Goal: Information Seeking & Learning: Learn about a topic

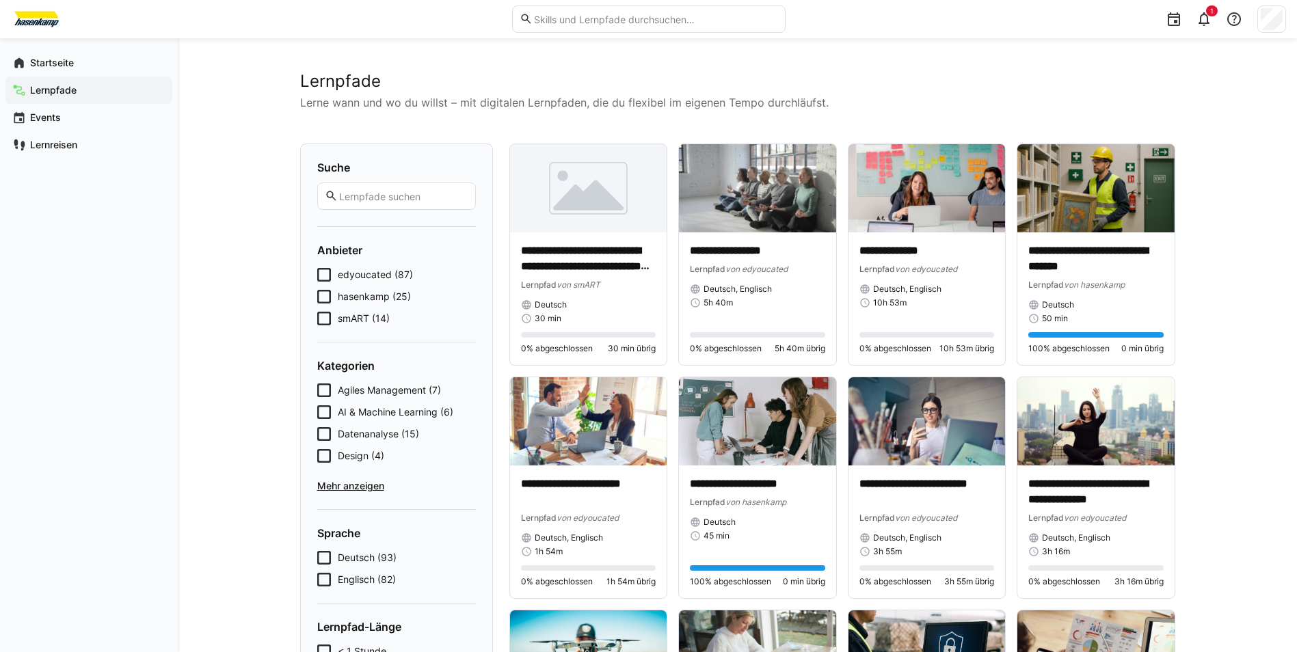
click at [369, 302] on span "hasenkamp (25)" at bounding box center [374, 297] width 73 height 14
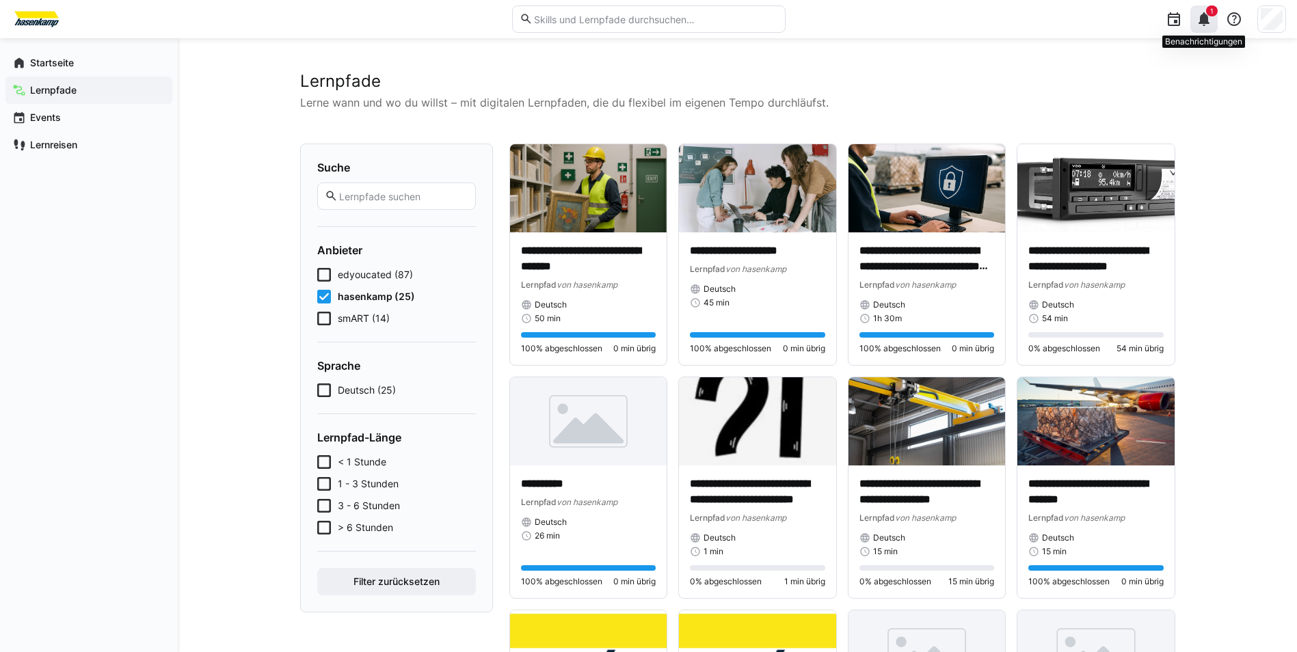
click at [717, 14] on div "1" at bounding box center [1204, 18] width 27 height 27
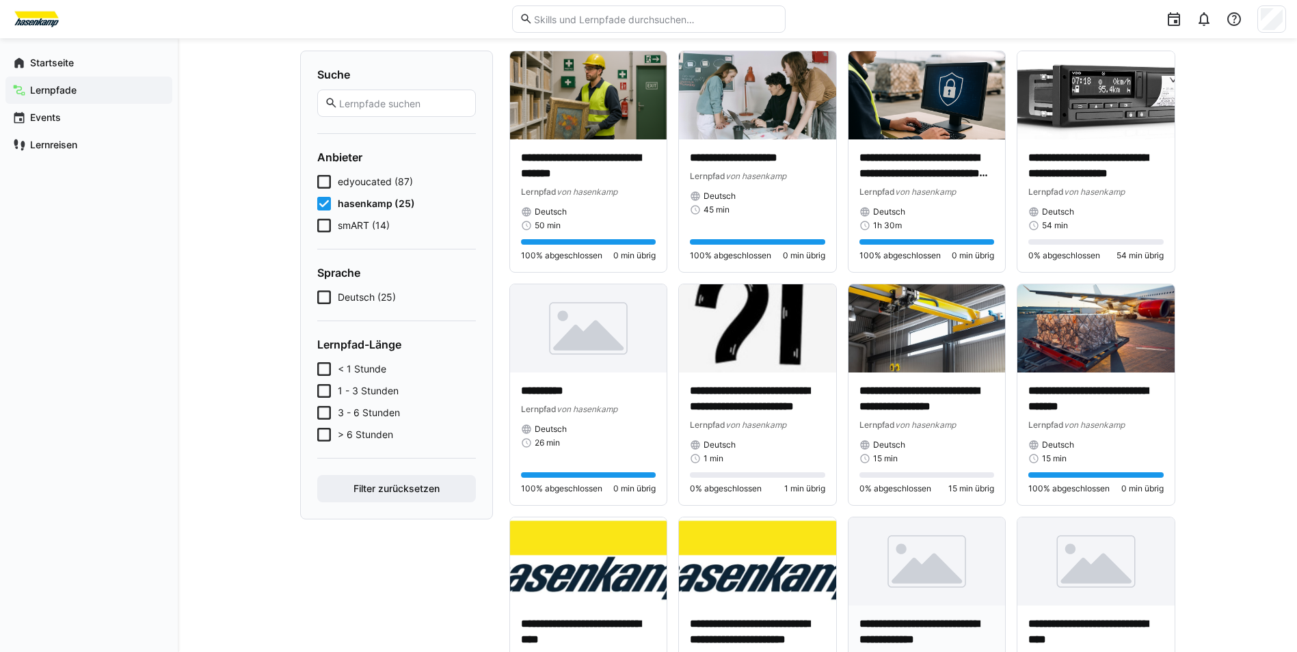
scroll to position [68, 0]
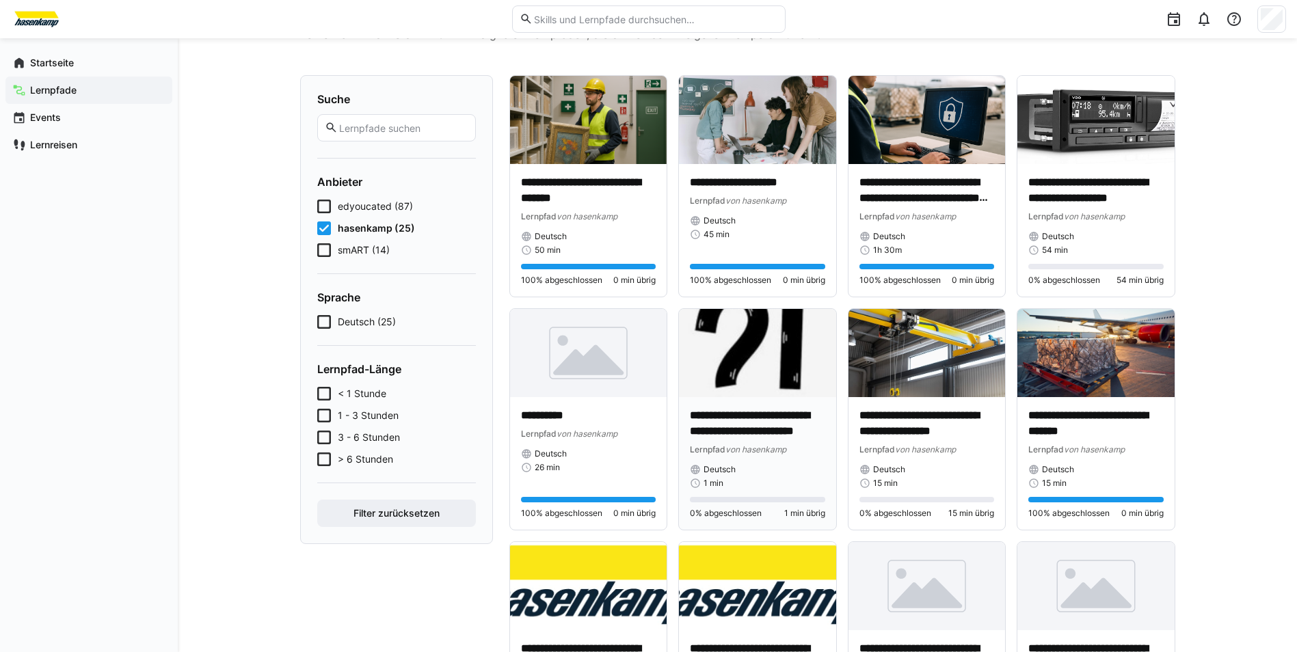
click at [717, 380] on img at bounding box center [757, 353] width 157 height 88
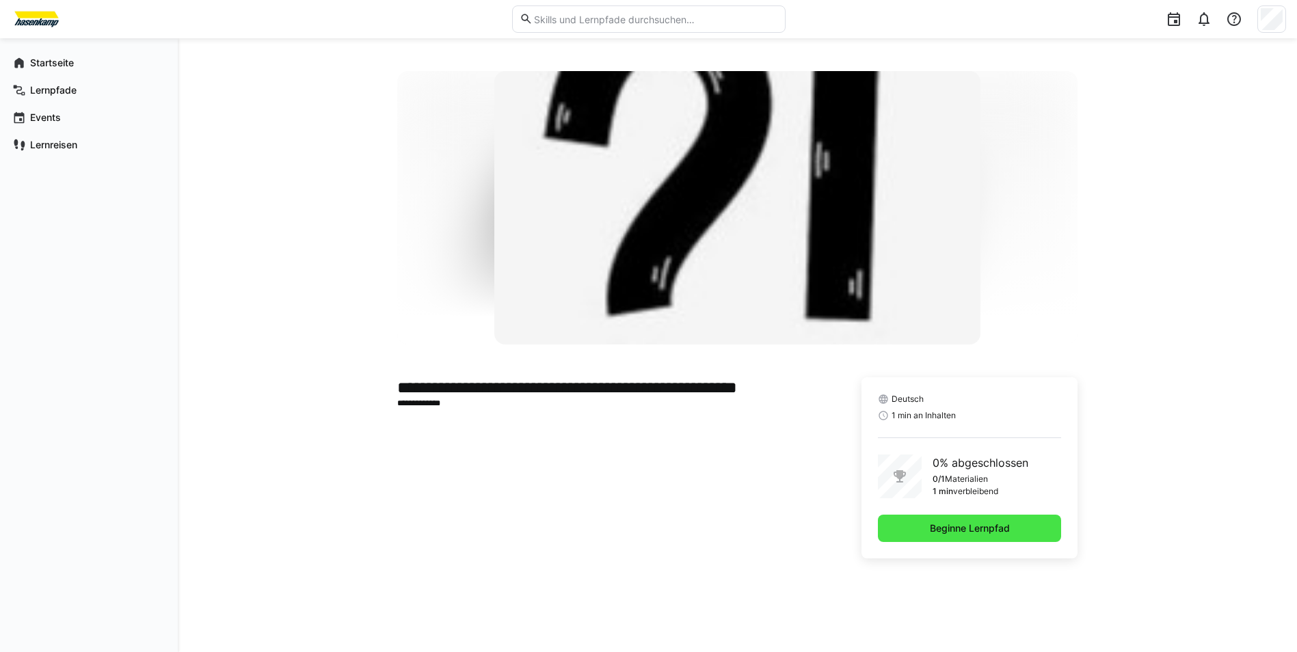
click at [717, 500] on span "Beginne Lernpfad" at bounding box center [969, 528] width 183 height 27
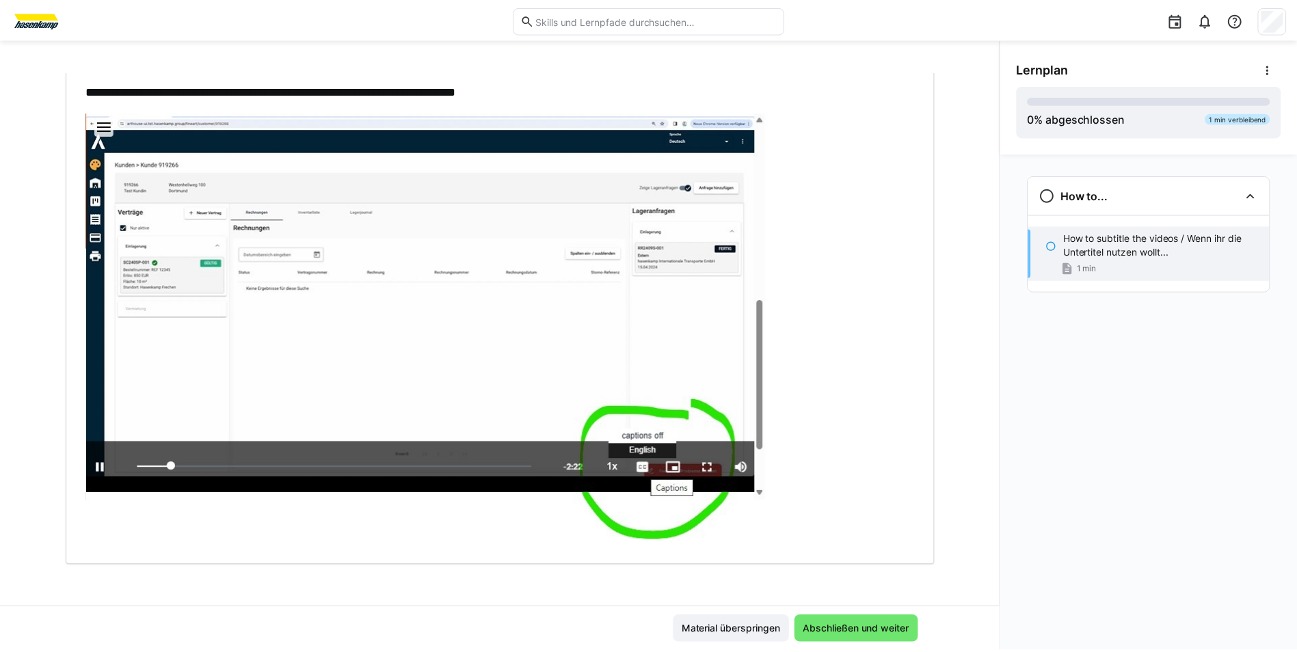
scroll to position [116, 0]
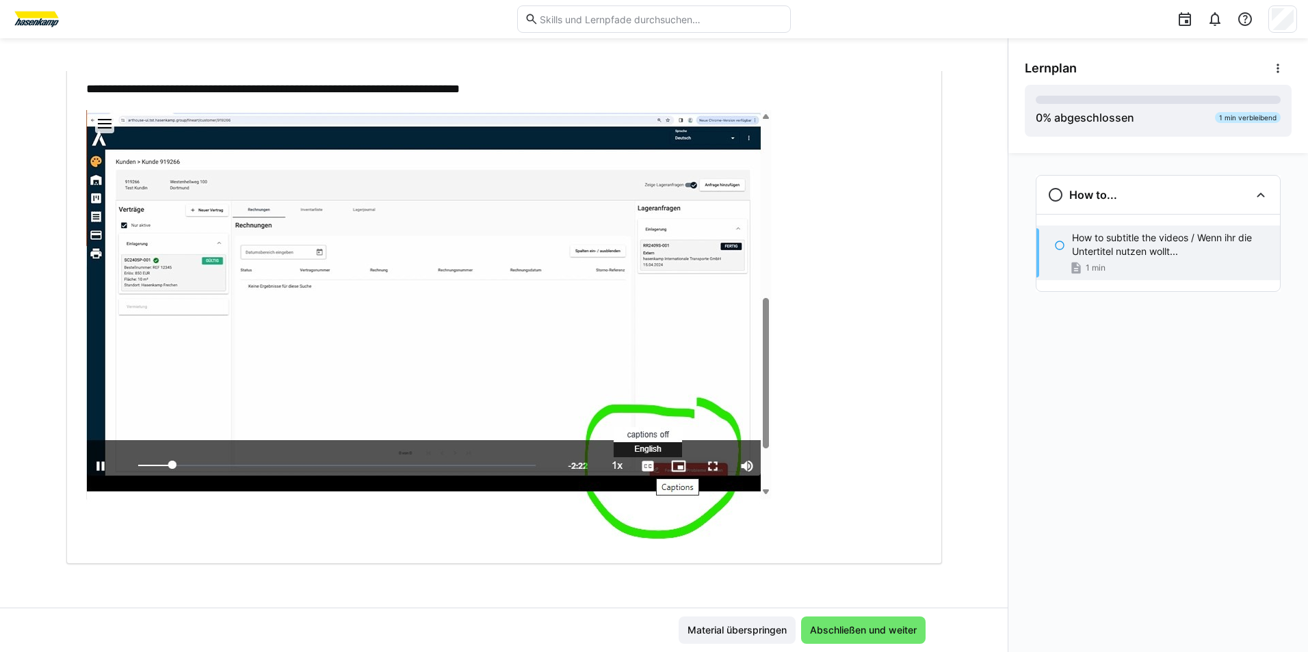
click at [611, 412] on img at bounding box center [437, 324] width 703 height 429
click at [643, 459] on img at bounding box center [437, 324] width 703 height 429
click at [717, 500] on span "Abschließen und weiter" at bounding box center [863, 631] width 111 height 14
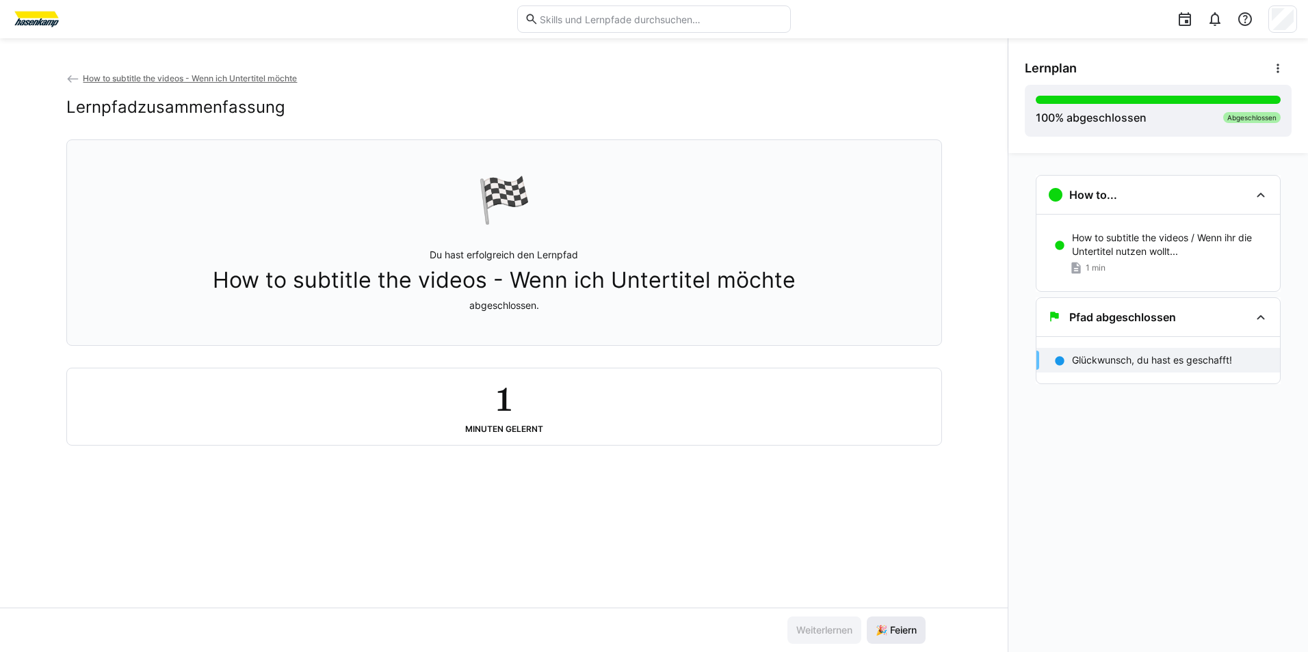
click at [717, 500] on span "🎉 Feiern" at bounding box center [895, 631] width 45 height 14
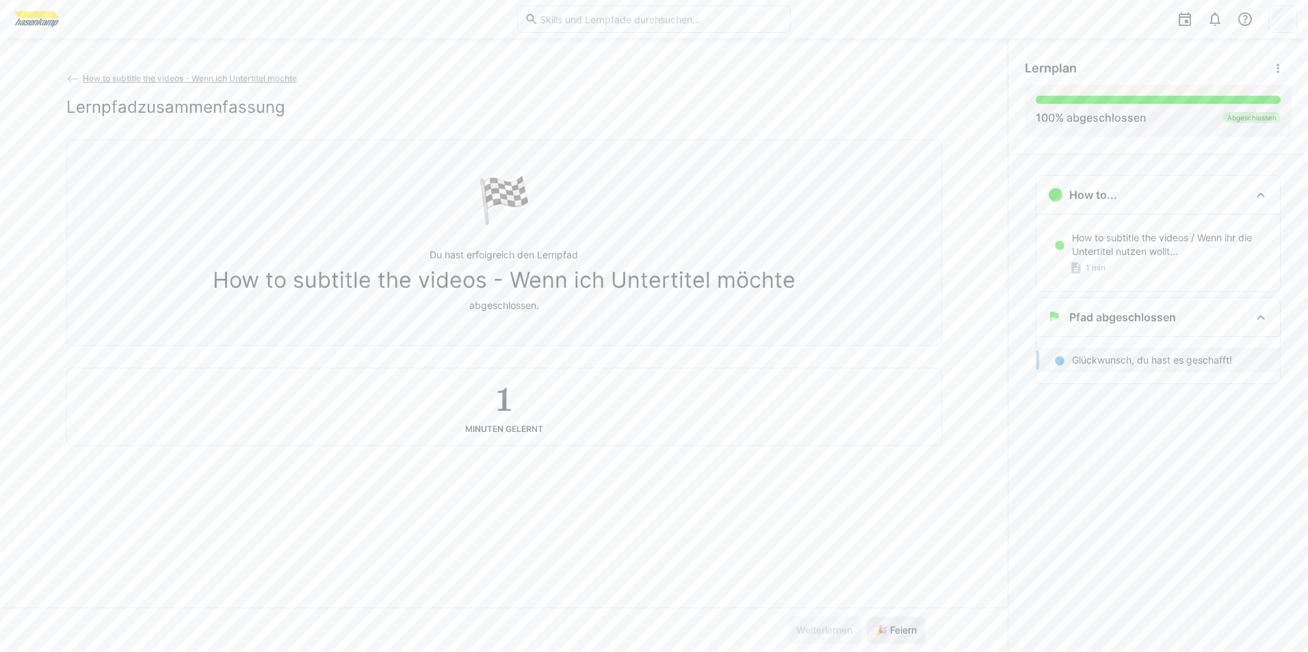
click at [717, 500] on span "🎉 Feiern" at bounding box center [895, 631] width 45 height 14
click at [72, 72] on eds-icon at bounding box center [73, 79] width 14 height 14
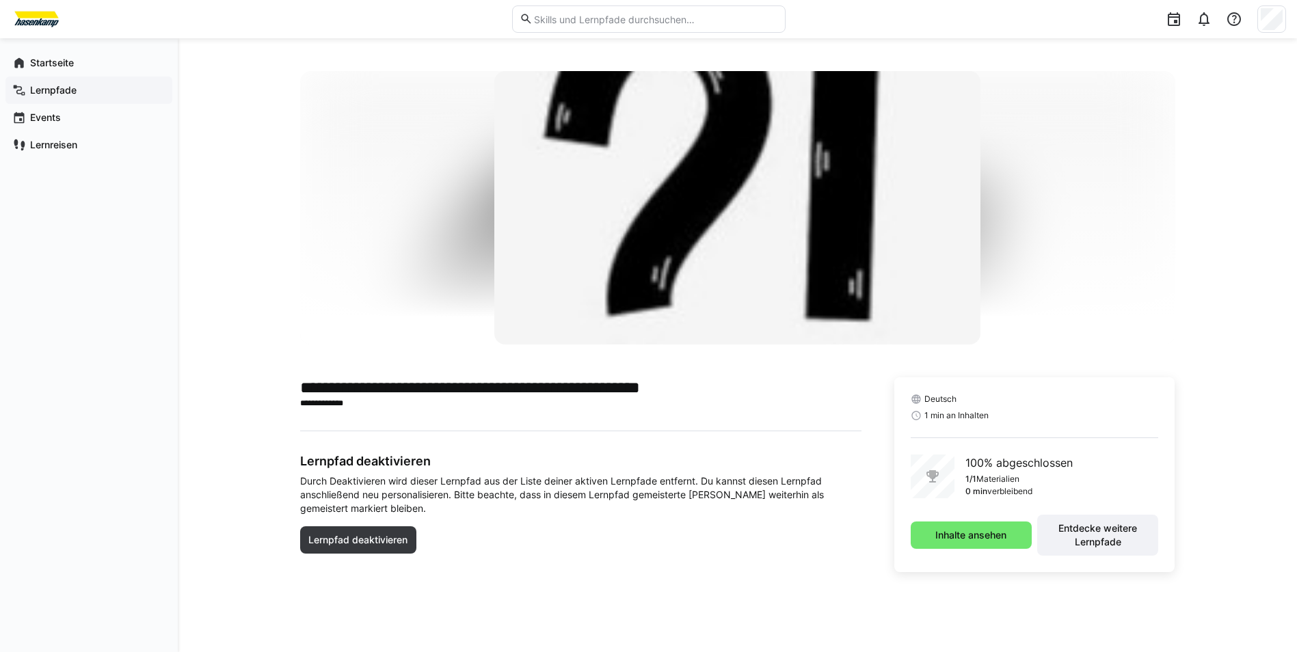
click at [0, 0] on app-navigation-label "Lernpfade" at bounding box center [0, 0] width 0 height 0
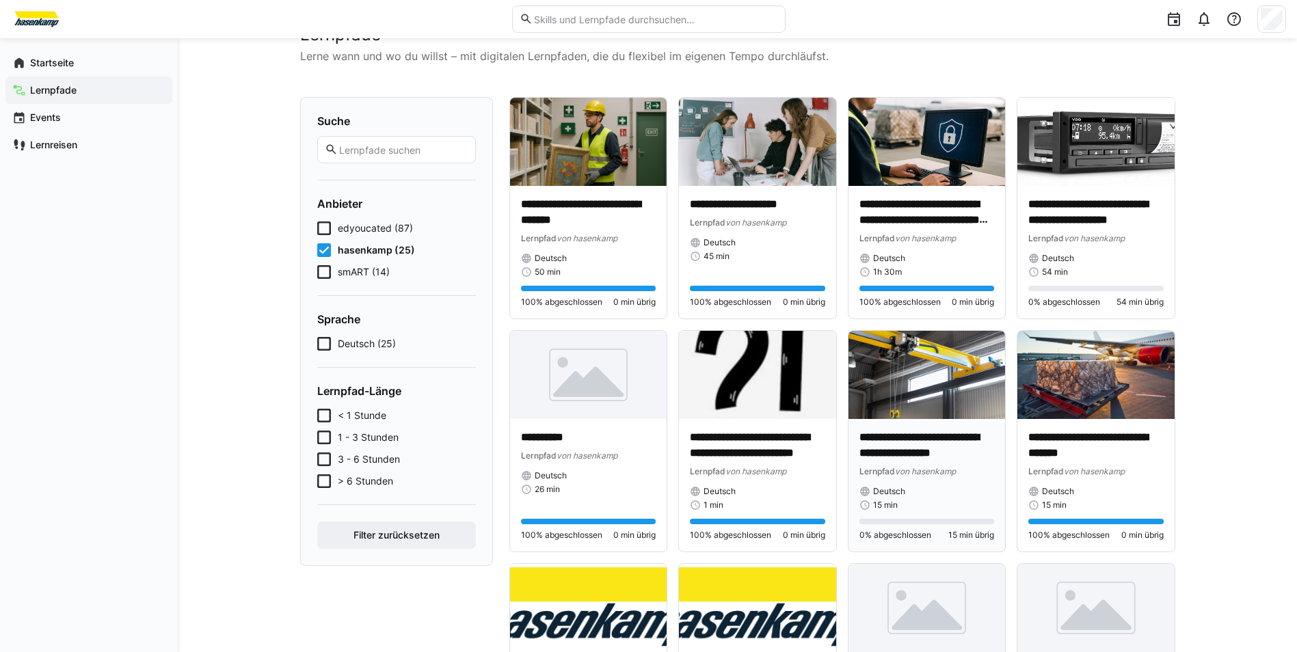
scroll to position [68, 0]
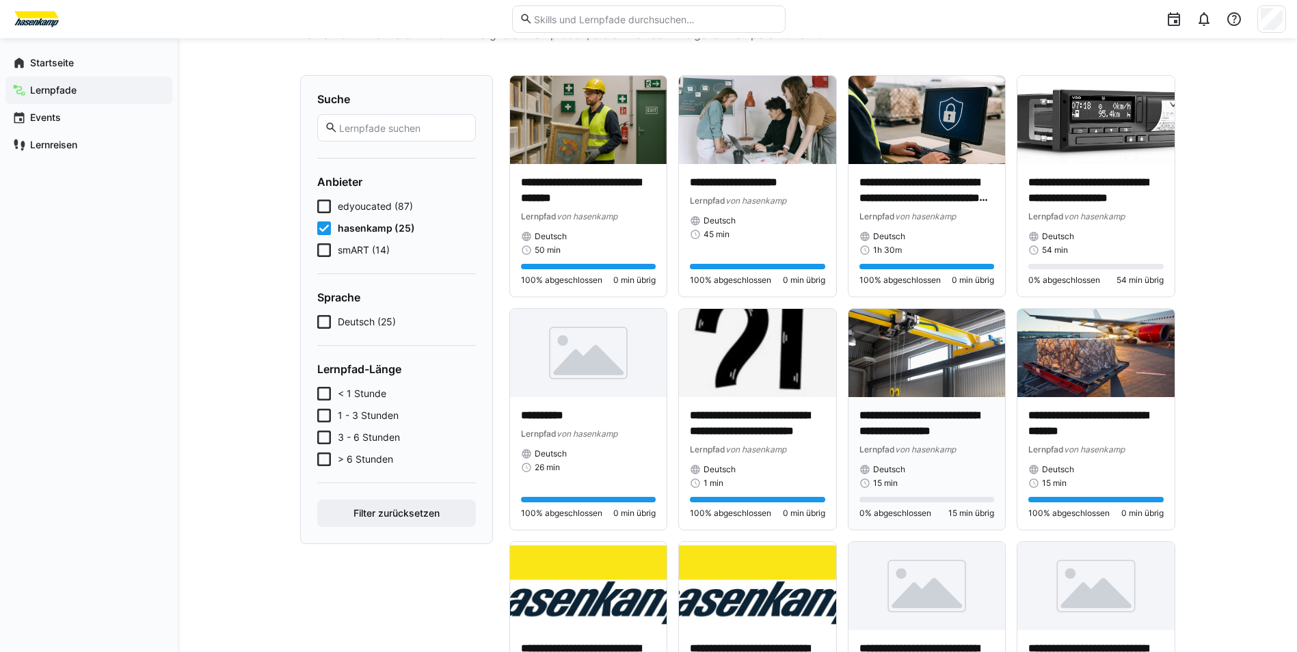
click at [717, 425] on p "**********" at bounding box center [927, 423] width 135 height 31
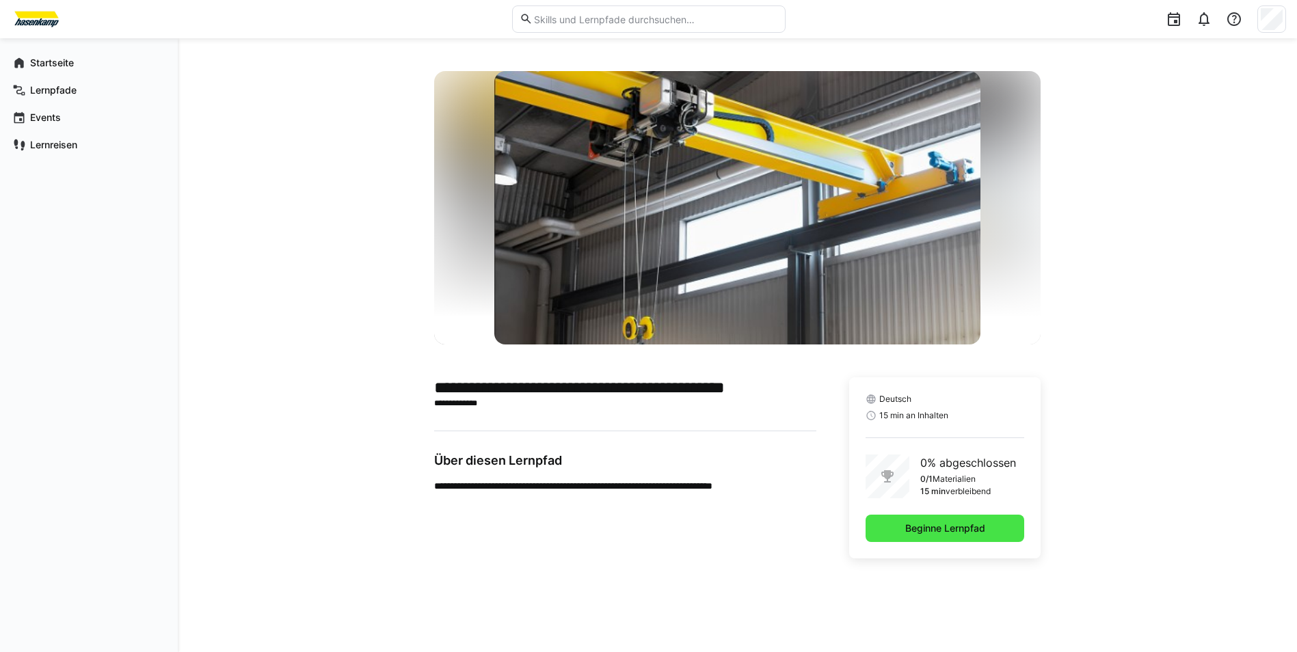
click at [717, 500] on span "Beginne Lernpfad" at bounding box center [945, 529] width 84 height 14
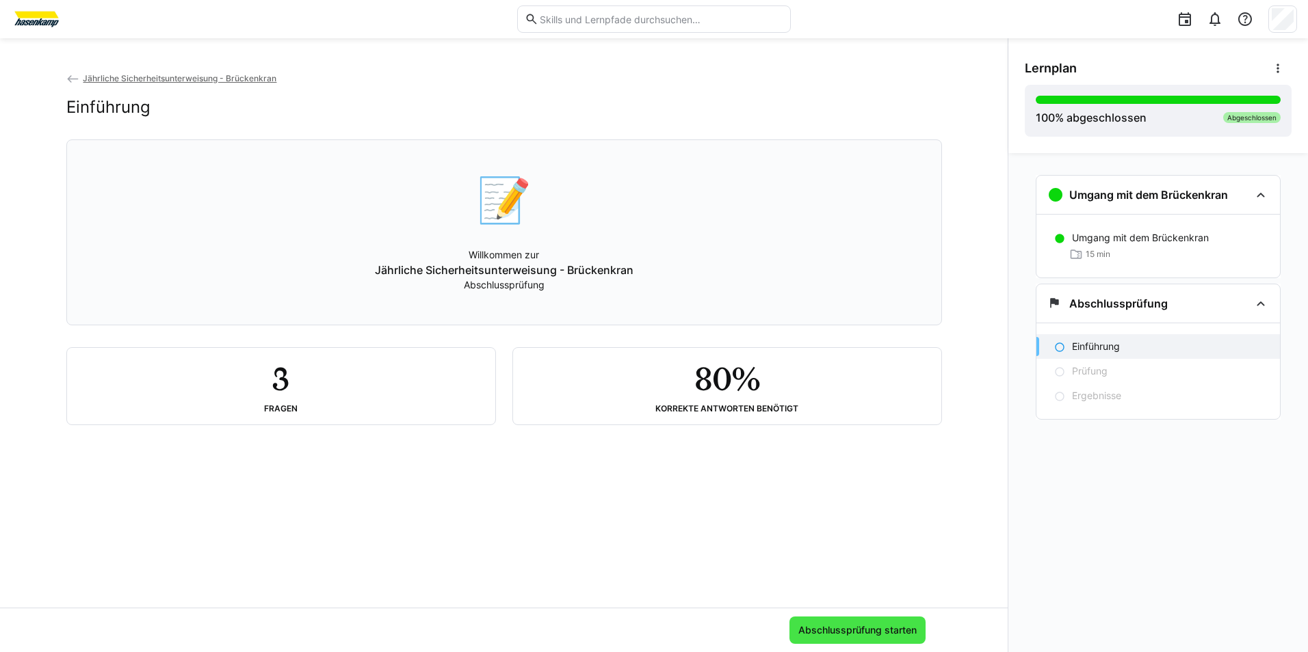
click at [717, 500] on span "Abschlussprüfung starten" at bounding box center [857, 630] width 136 height 27
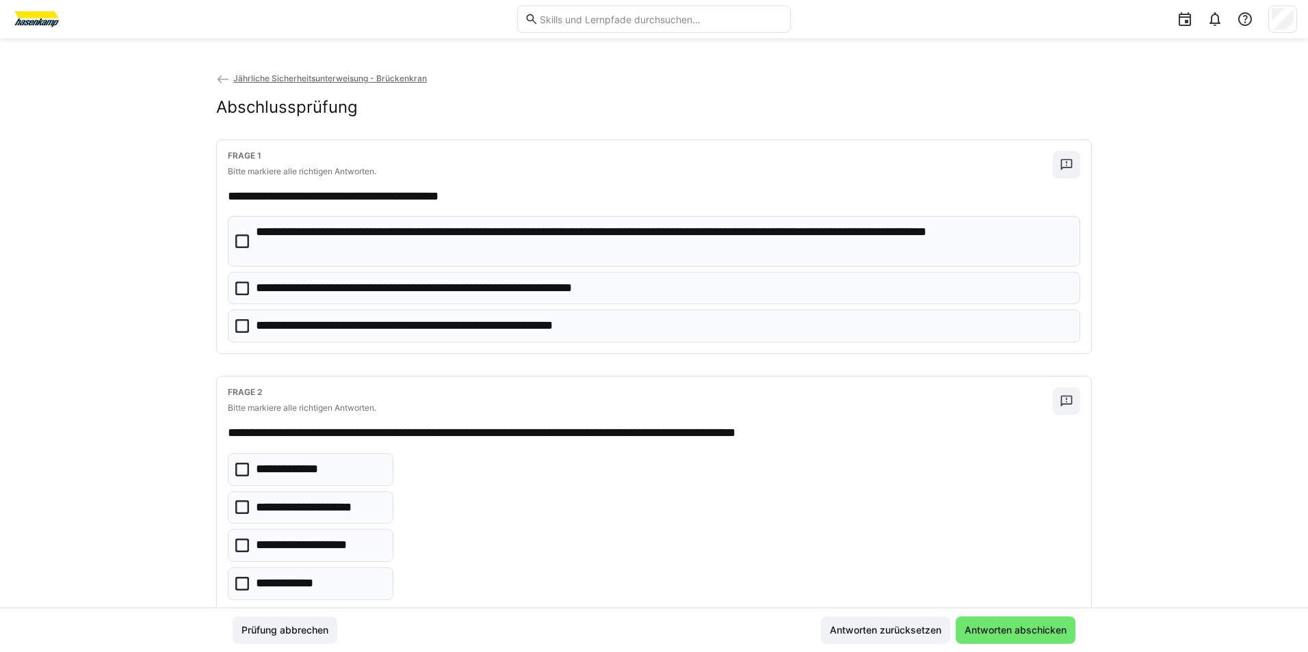
click at [243, 238] on icon at bounding box center [242, 242] width 14 height 14
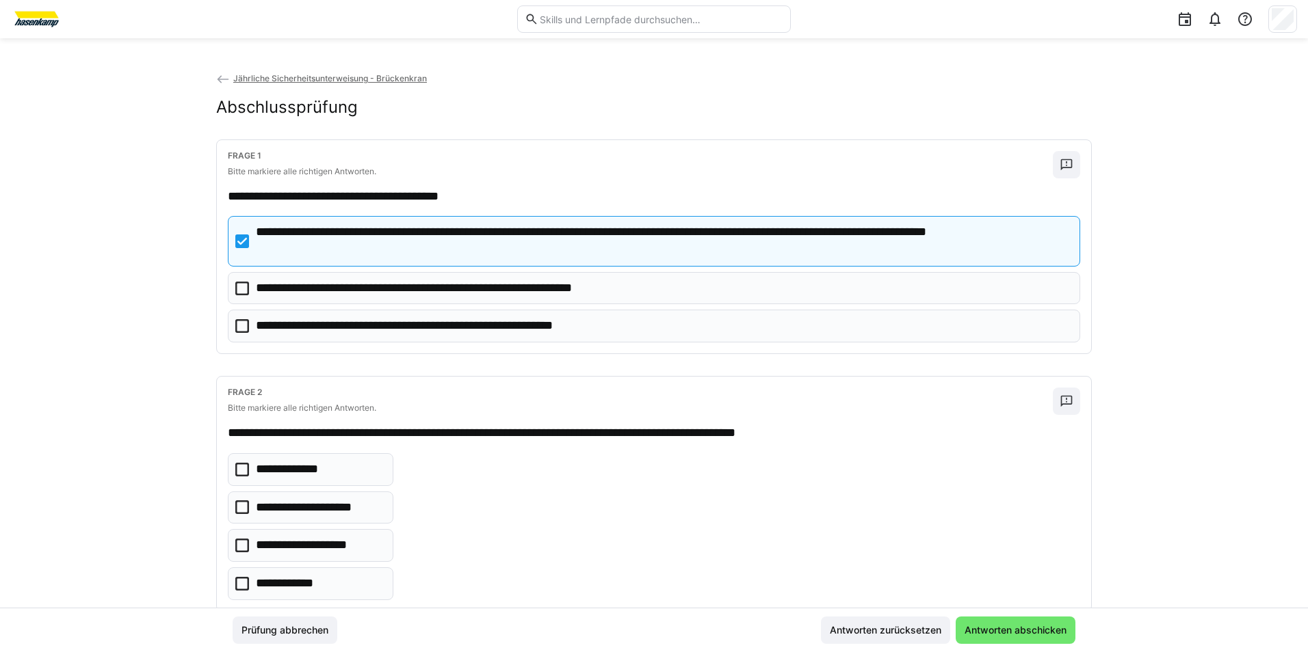
click at [230, 325] on eds-checkbox "**********" at bounding box center [654, 326] width 852 height 33
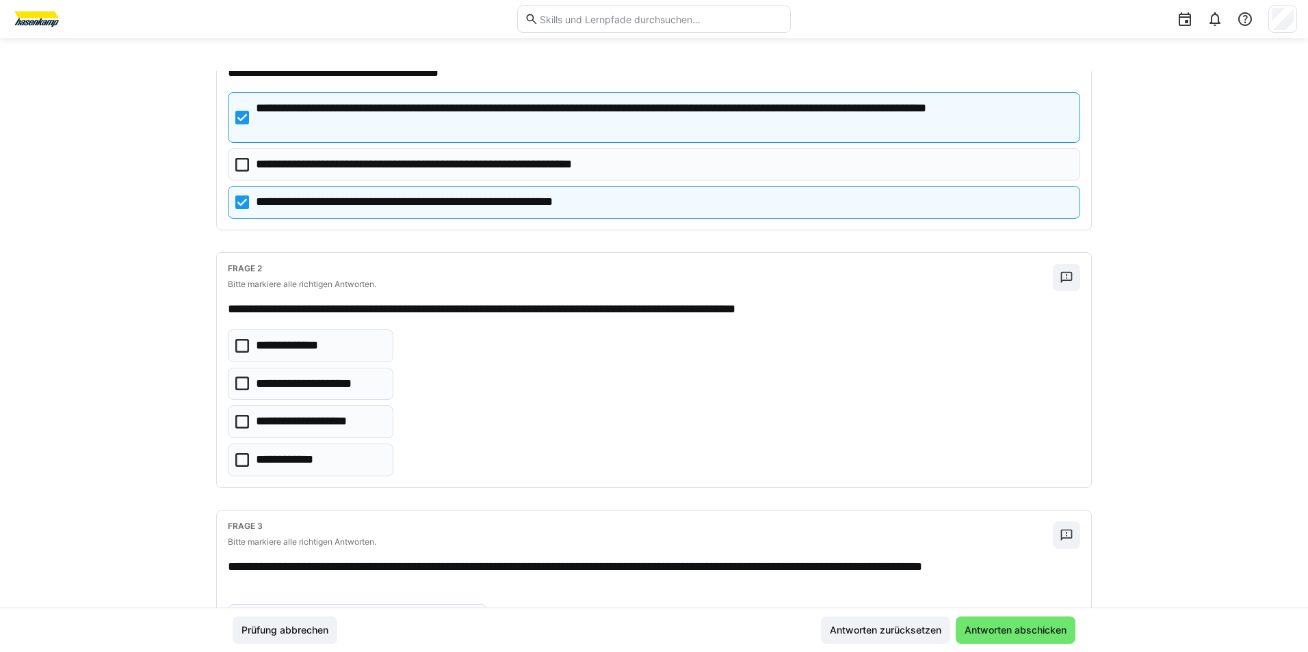
scroll to position [137, 0]
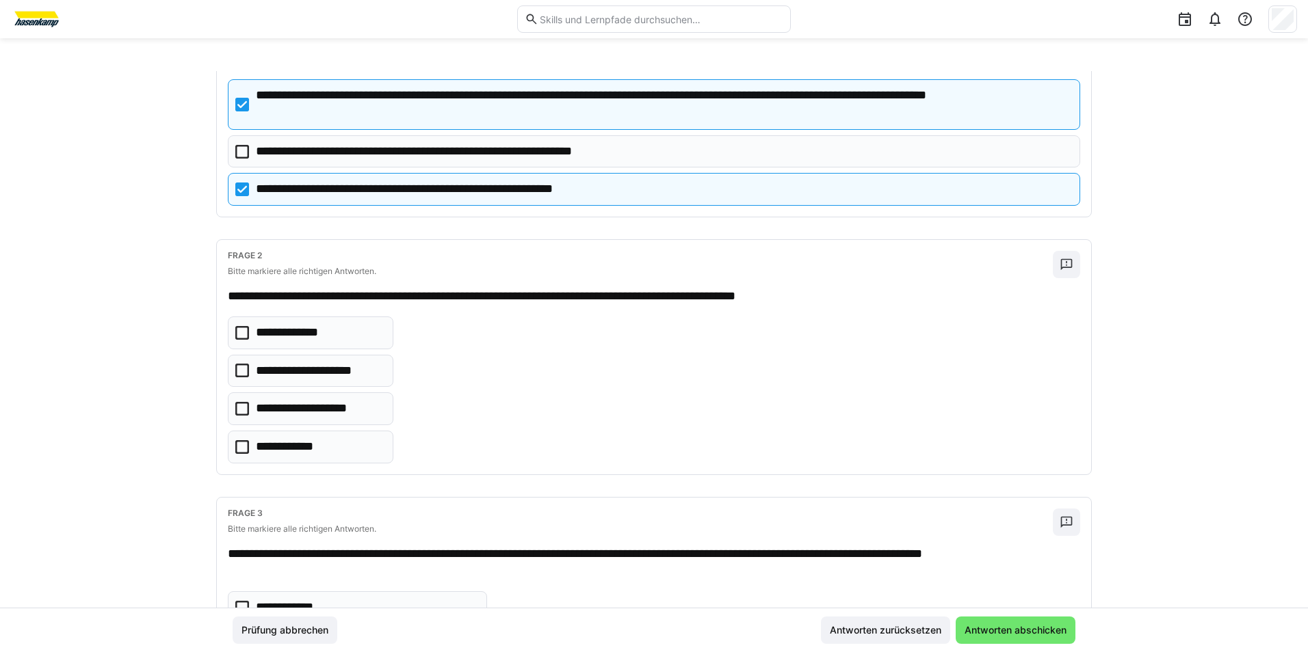
click at [308, 330] on p "**********" at bounding box center [297, 333] width 83 height 18
click at [340, 411] on p "**********" at bounding box center [319, 409] width 127 height 18
click at [343, 377] on p "**********" at bounding box center [317, 371] width 122 height 18
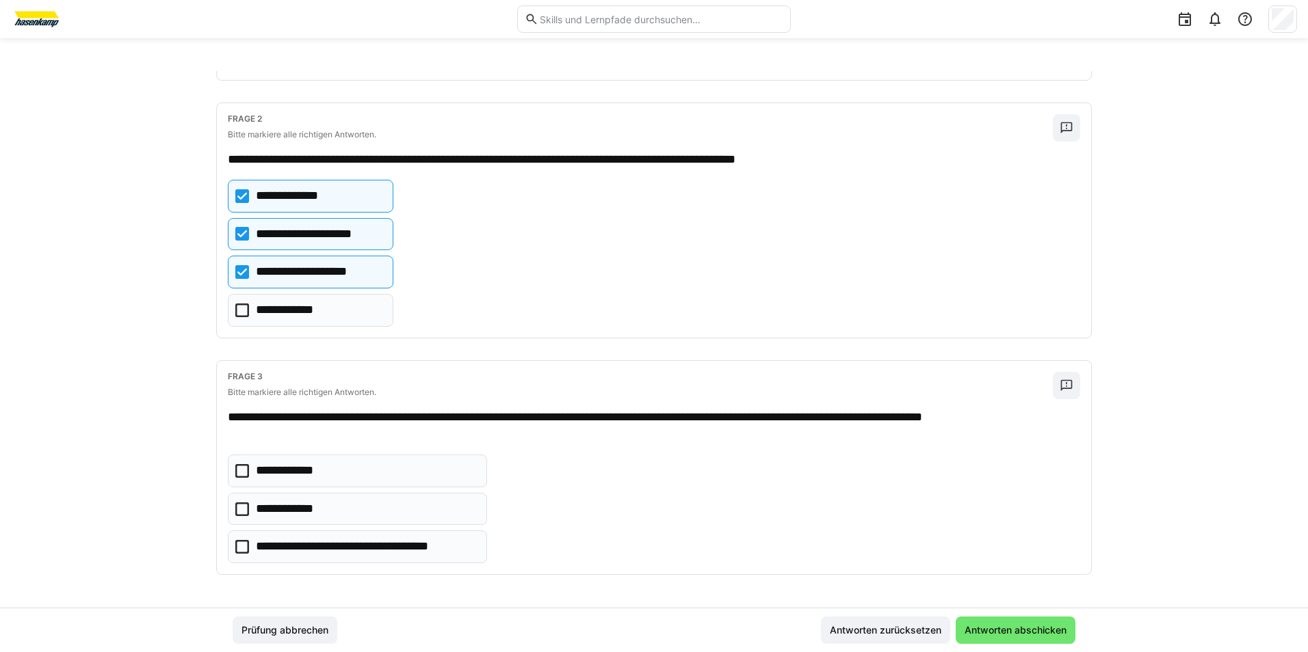
scroll to position [274, 0]
click at [373, 458] on eds-checkbox "**********" at bounding box center [357, 471] width 259 height 33
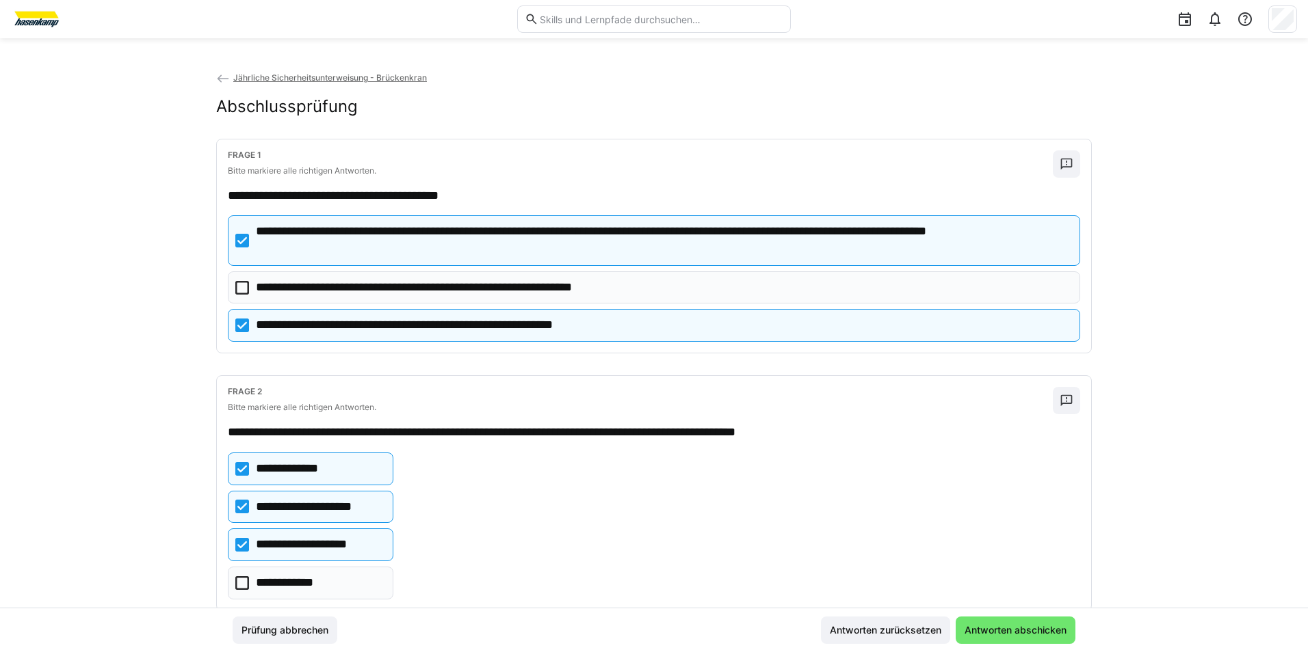
scroll to position [0, 0]
click at [717, 500] on span "Antworten abschicken" at bounding box center [1015, 631] width 106 height 14
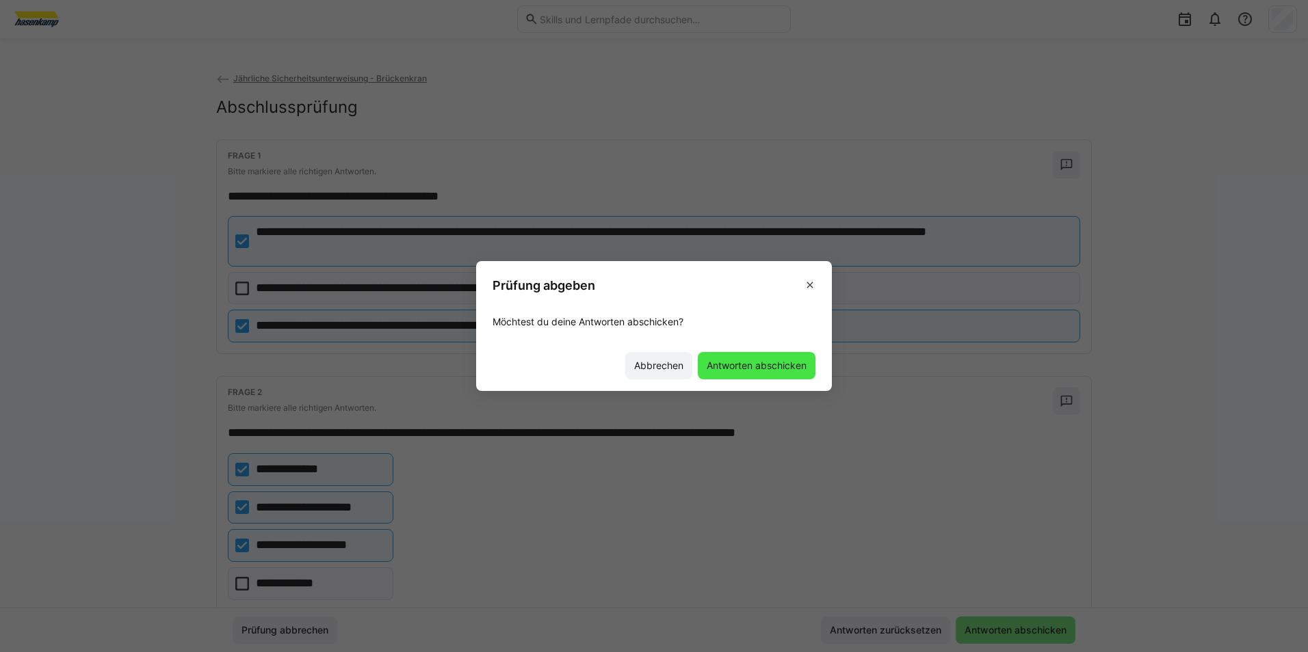
click at [717, 354] on span "Antworten abschicken" at bounding box center [757, 365] width 118 height 27
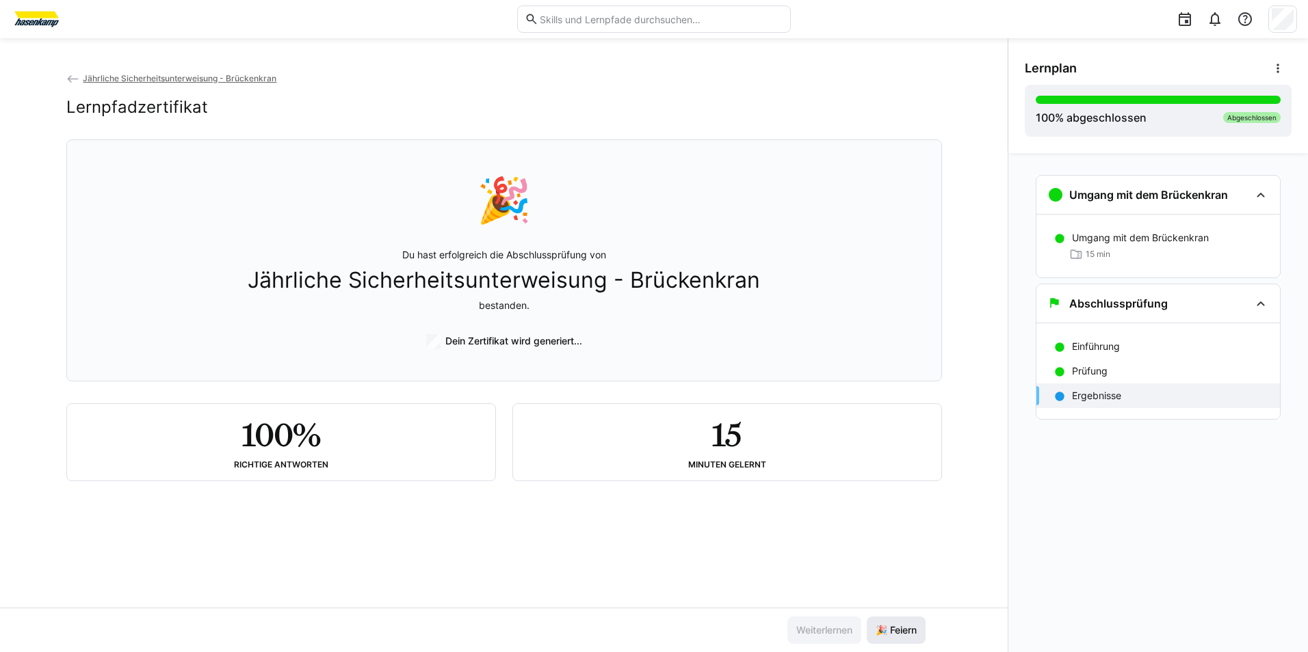
click at [717, 500] on span "🎉 Feiern" at bounding box center [895, 631] width 45 height 14
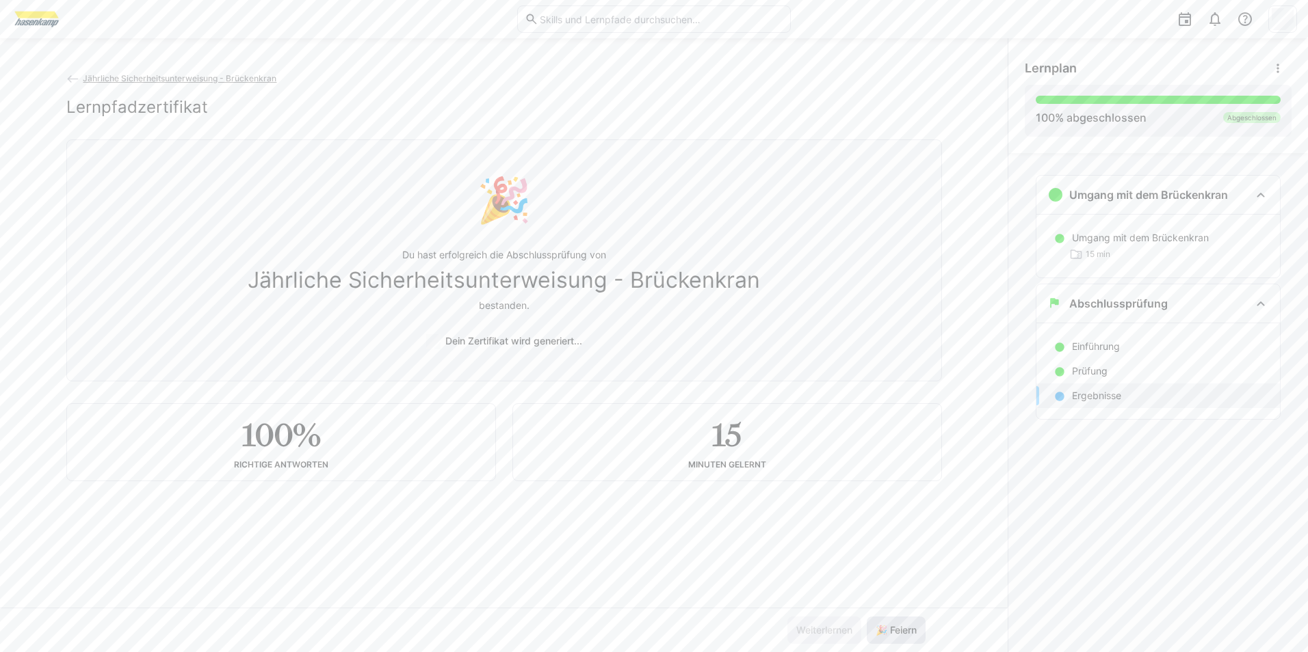
click at [717, 500] on span "🎉 Feiern" at bounding box center [895, 631] width 45 height 14
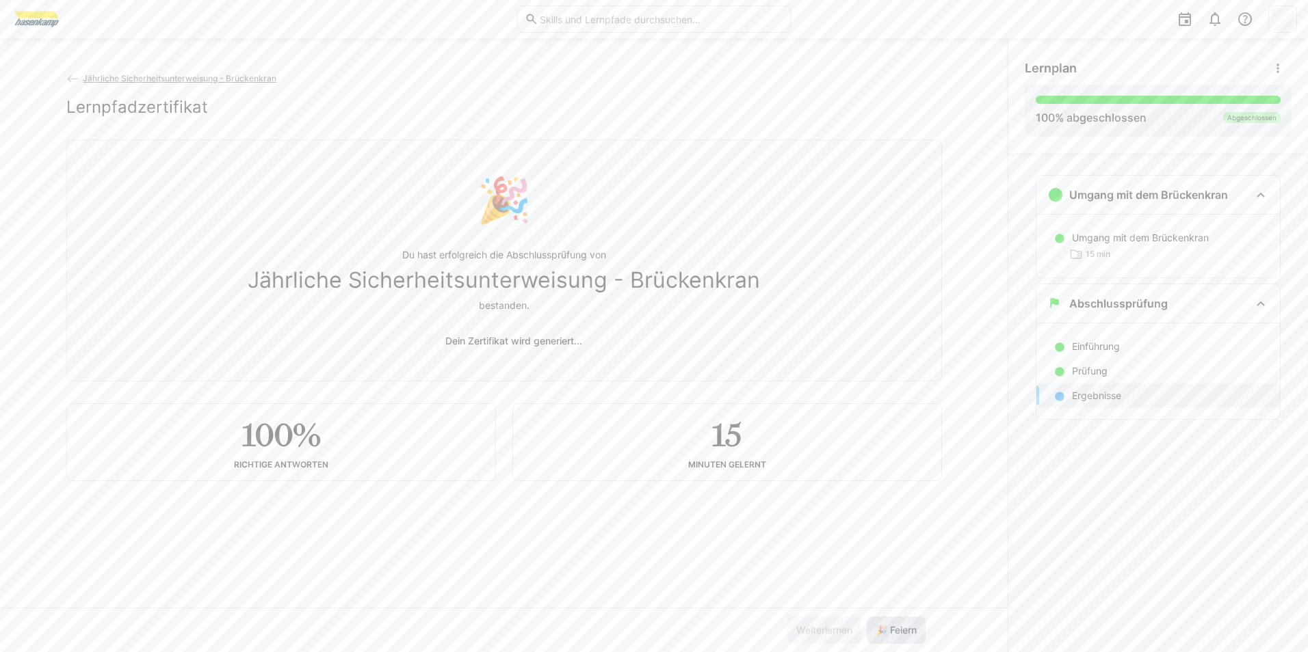
click at [717, 500] on span "🎉 Feiern" at bounding box center [895, 631] width 45 height 14
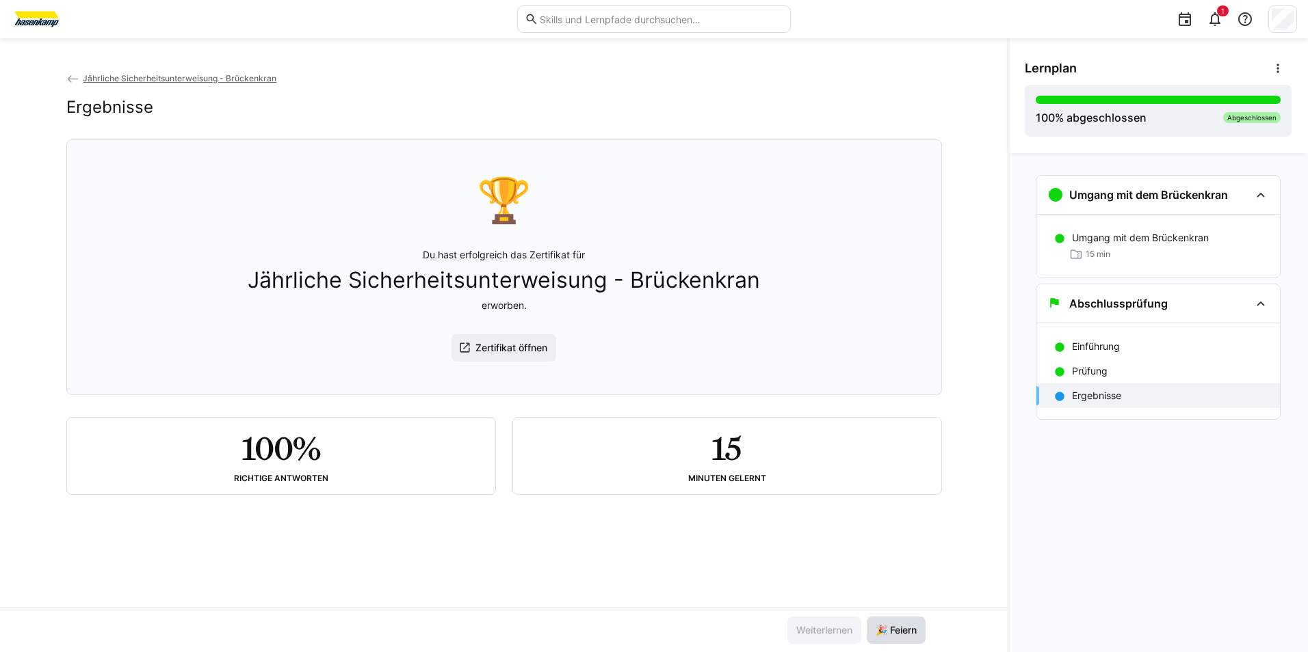
click at [717, 500] on span "🎉 Feiern" at bounding box center [896, 630] width 59 height 27
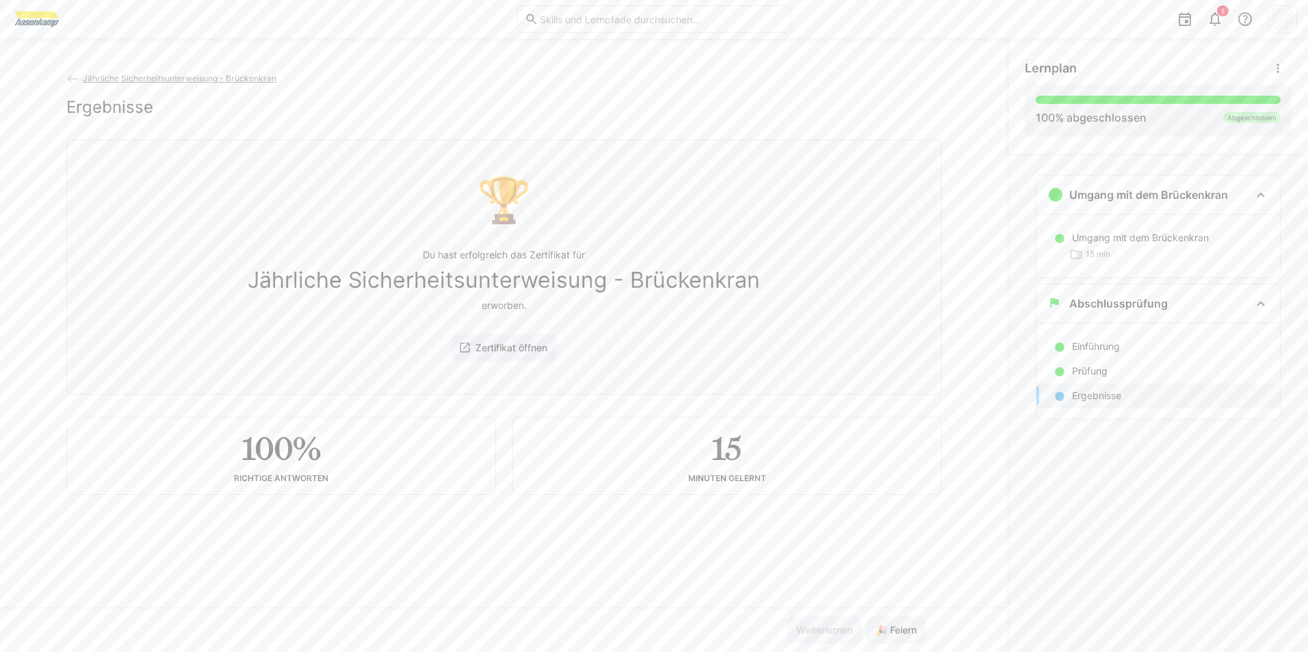
click at [72, 77] on eds-icon at bounding box center [73, 79] width 14 height 14
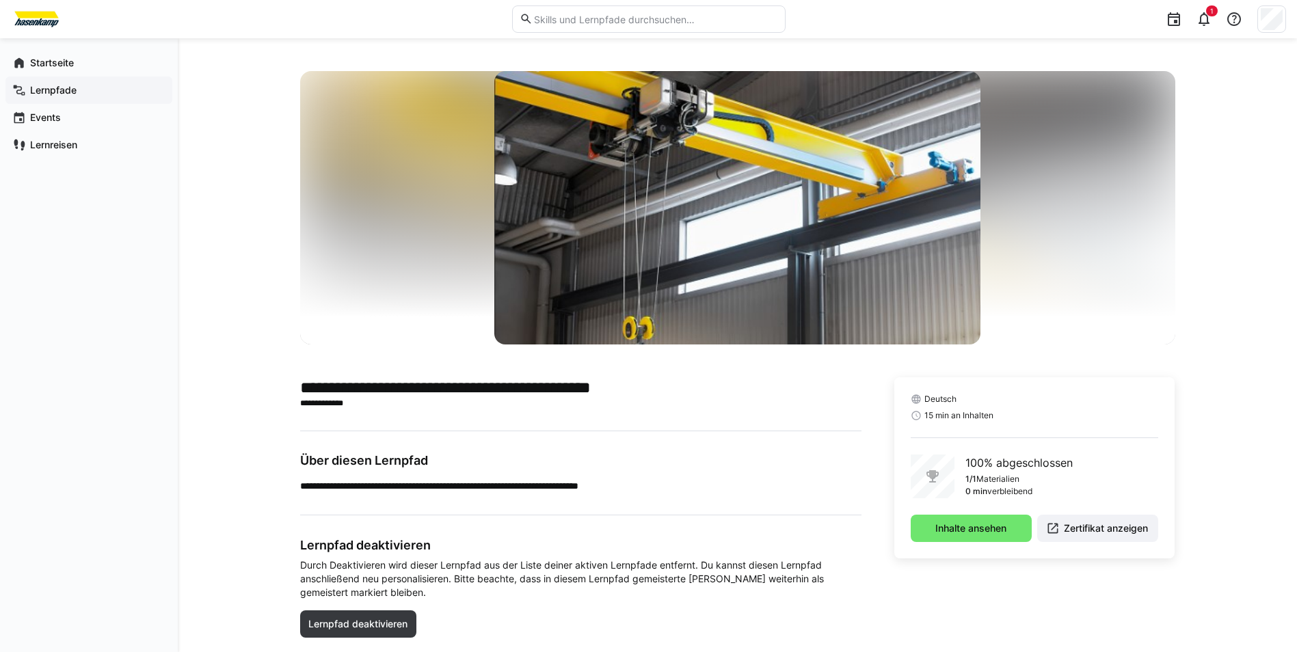
click at [39, 80] on div "Lernpfade" at bounding box center [88, 90] width 167 height 27
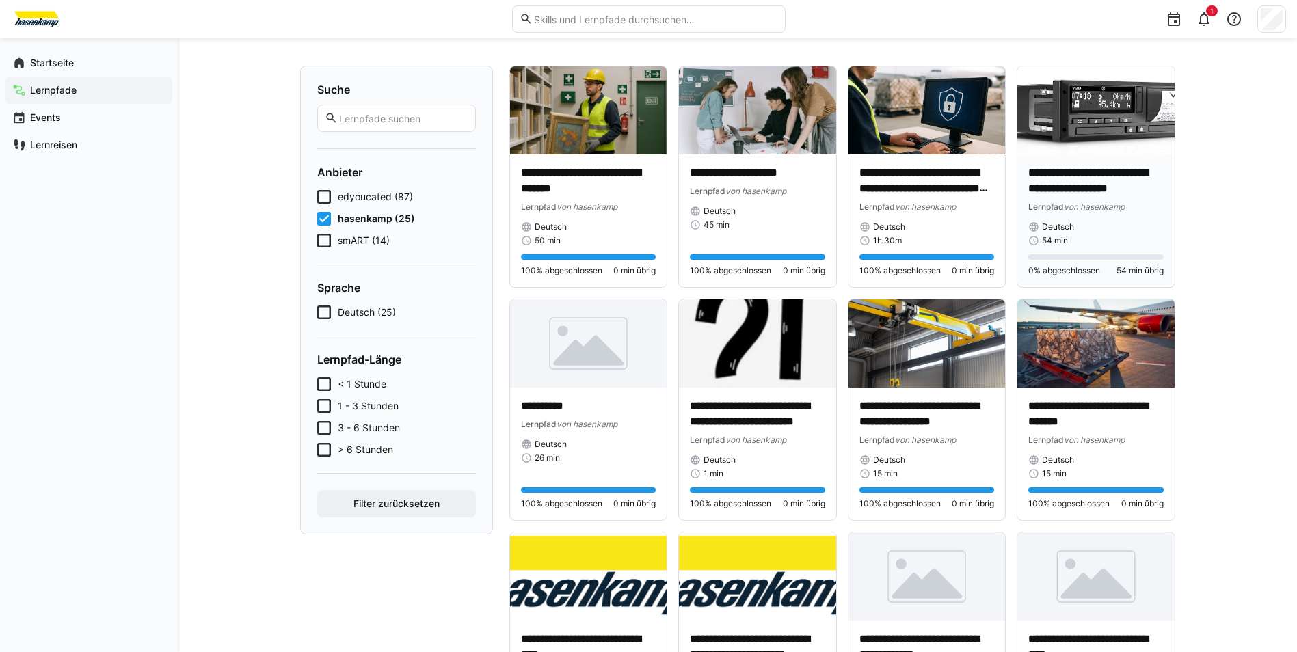
scroll to position [68, 0]
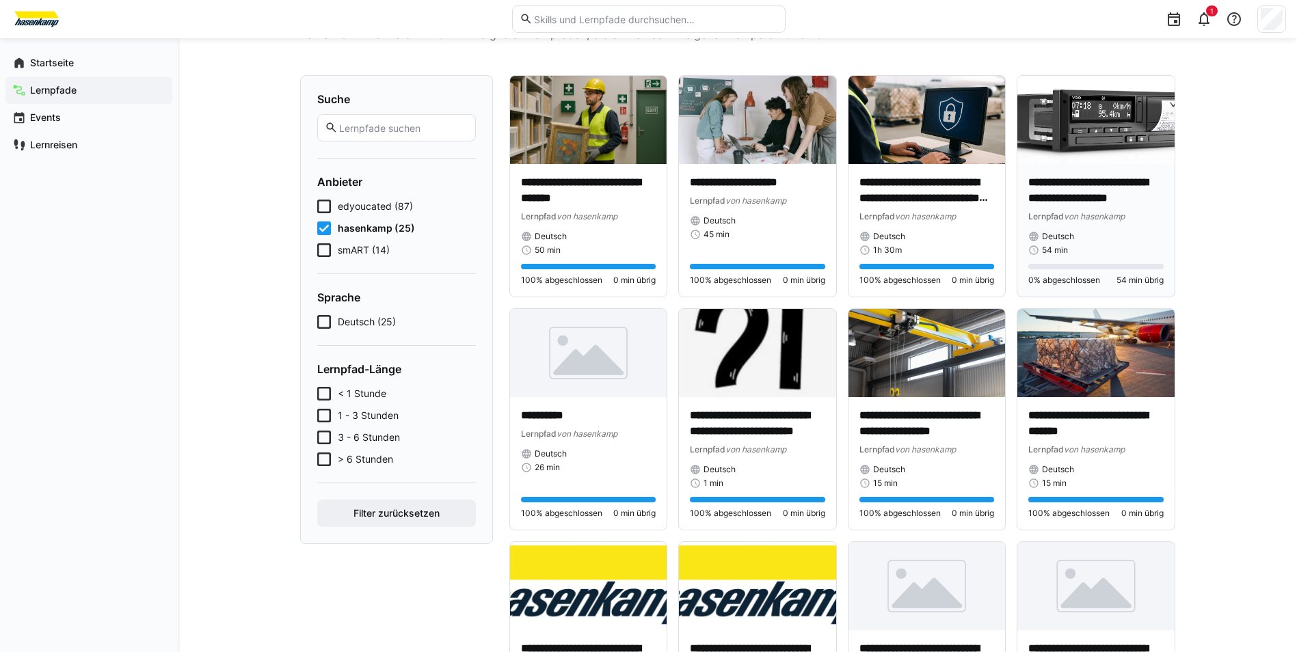
click at [717, 207] on div "**********" at bounding box center [1096, 199] width 135 height 48
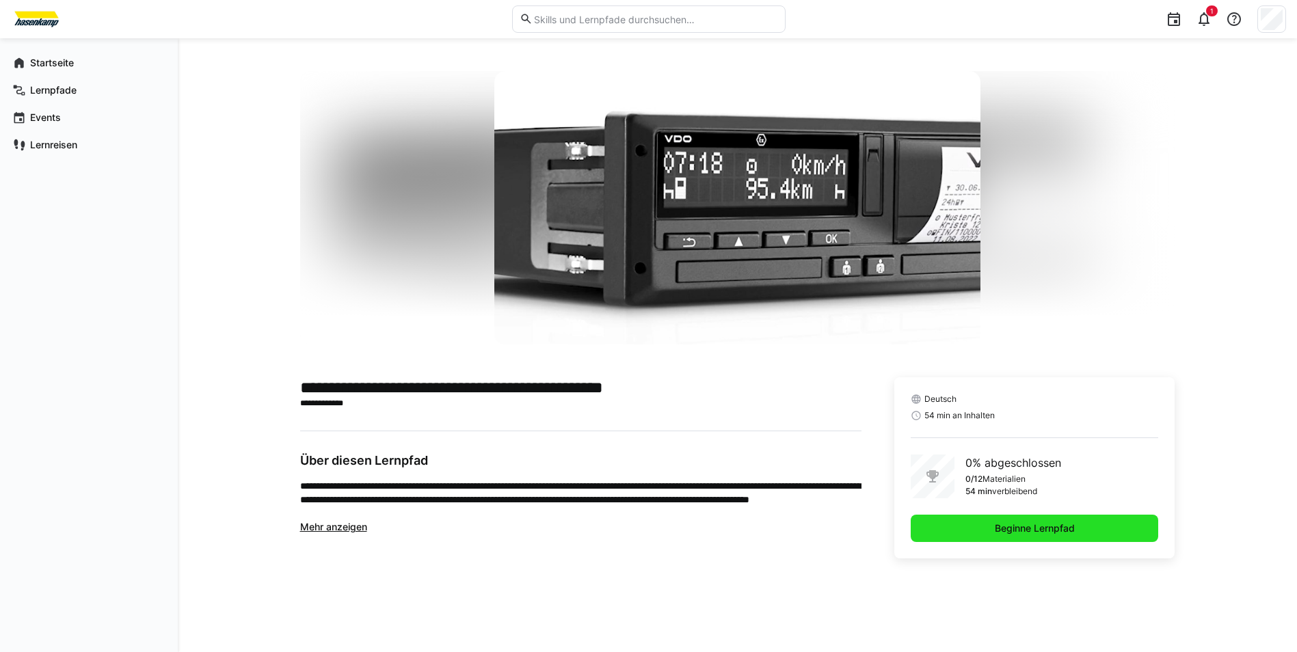
click at [717, 500] on span "Beginne Lernpfad" at bounding box center [1035, 528] width 248 height 27
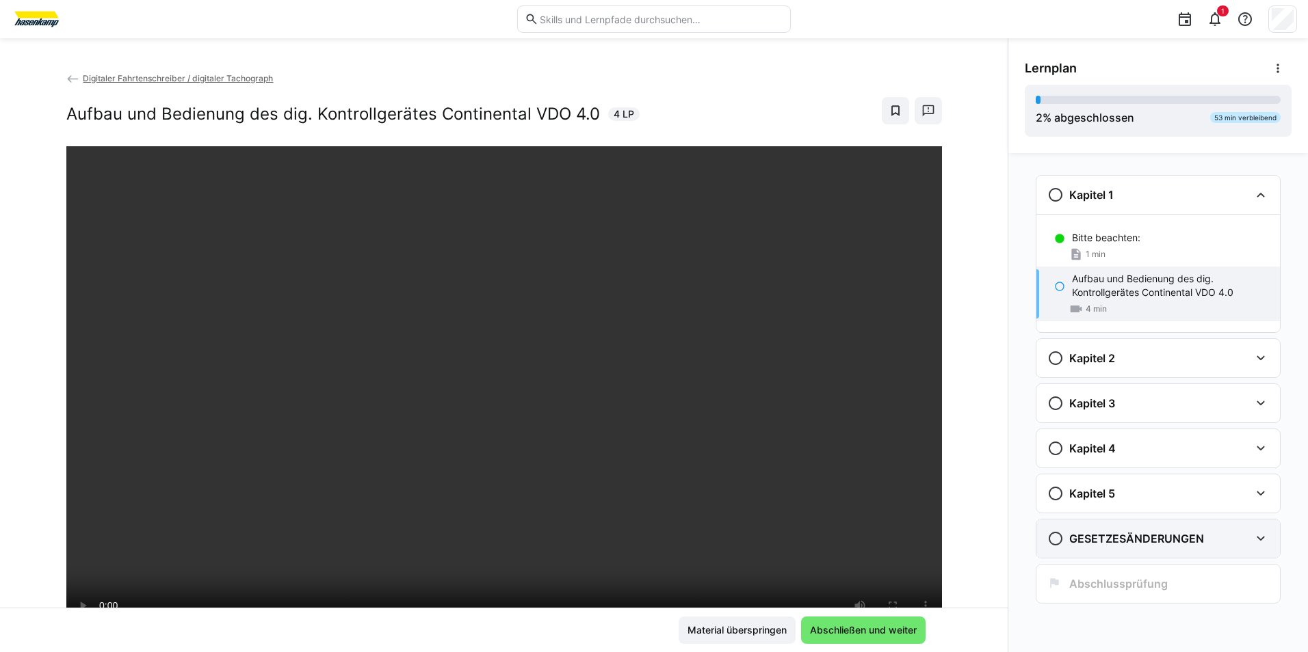
click at [717, 500] on eds-icon at bounding box center [1260, 539] width 16 height 16
